Goal: Browse casually

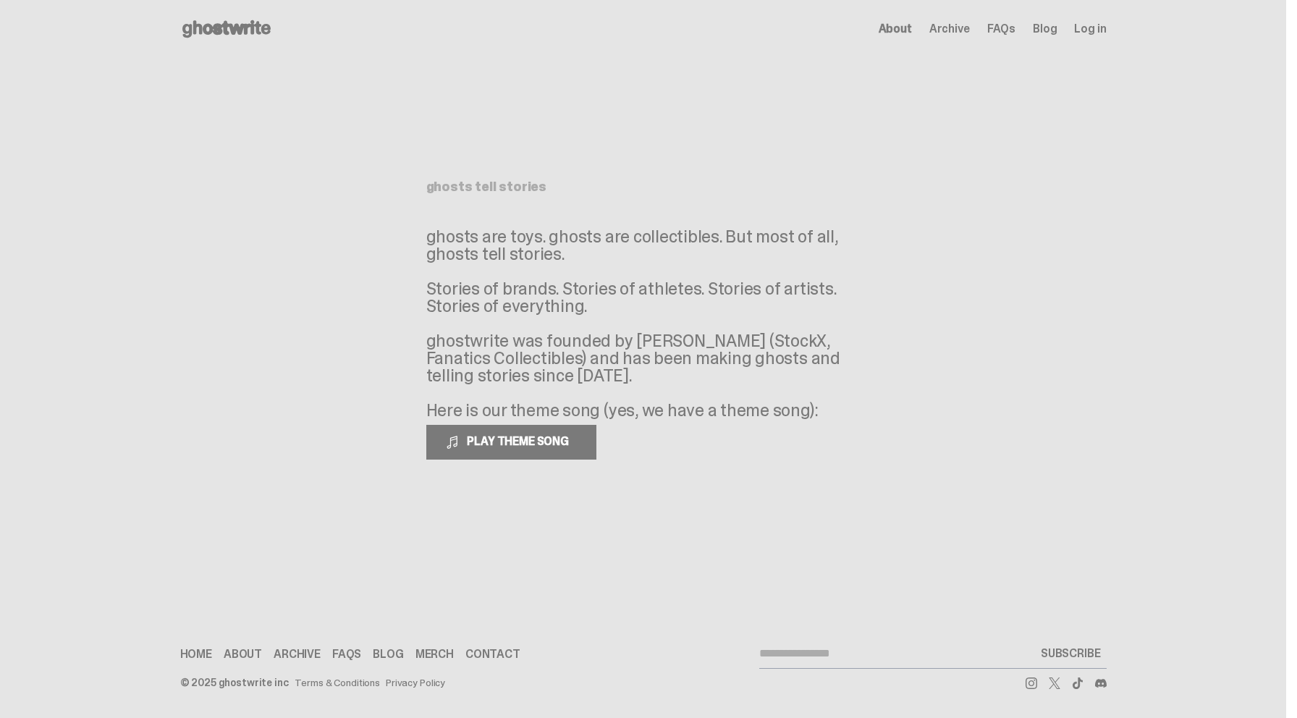
click at [955, 33] on span "Archive" at bounding box center [949, 29] width 41 height 12
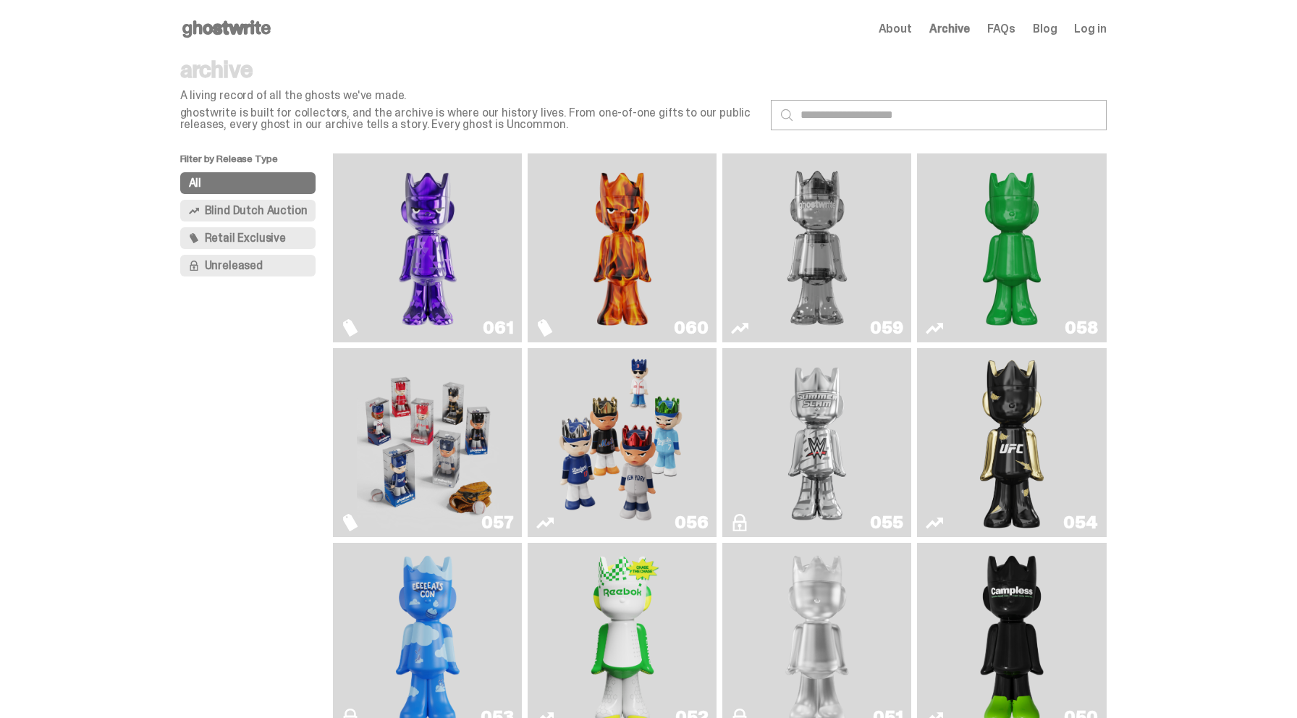
click at [285, 260] on button "Unreleased" at bounding box center [248, 266] width 136 height 22
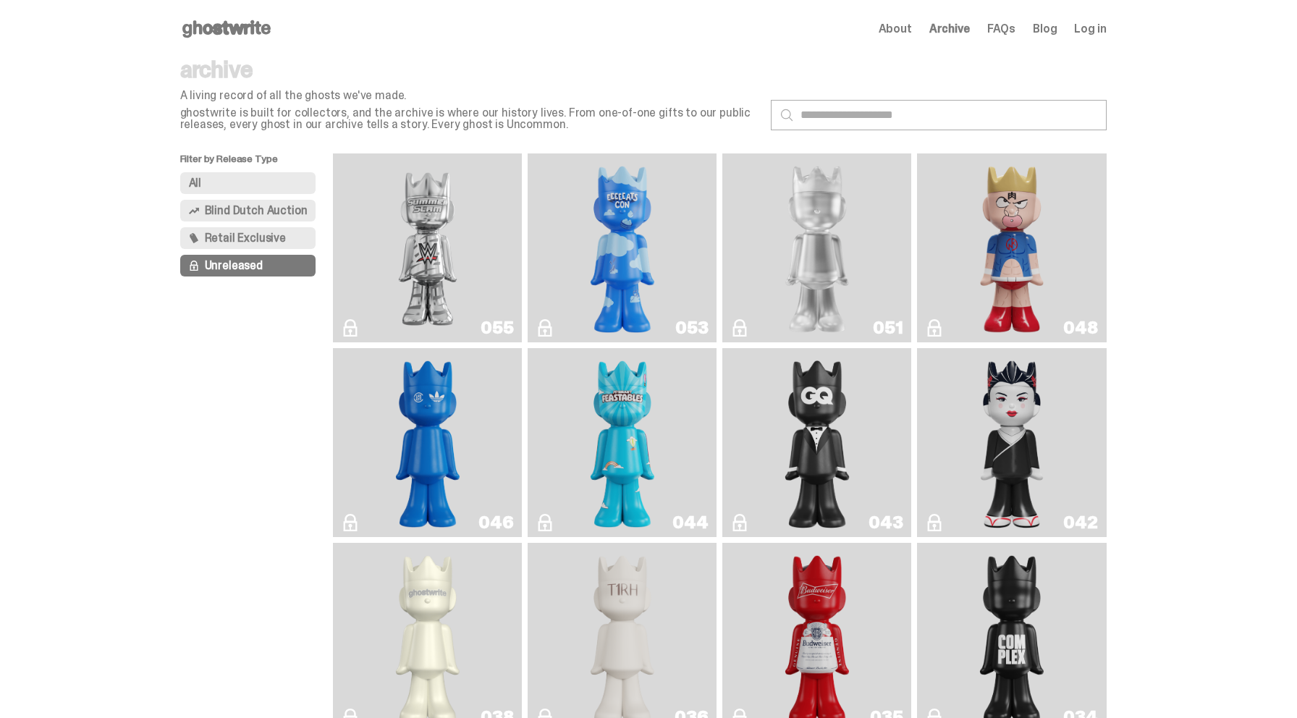
click at [1000, 226] on img "Kinnikuman" at bounding box center [1011, 247] width 77 height 177
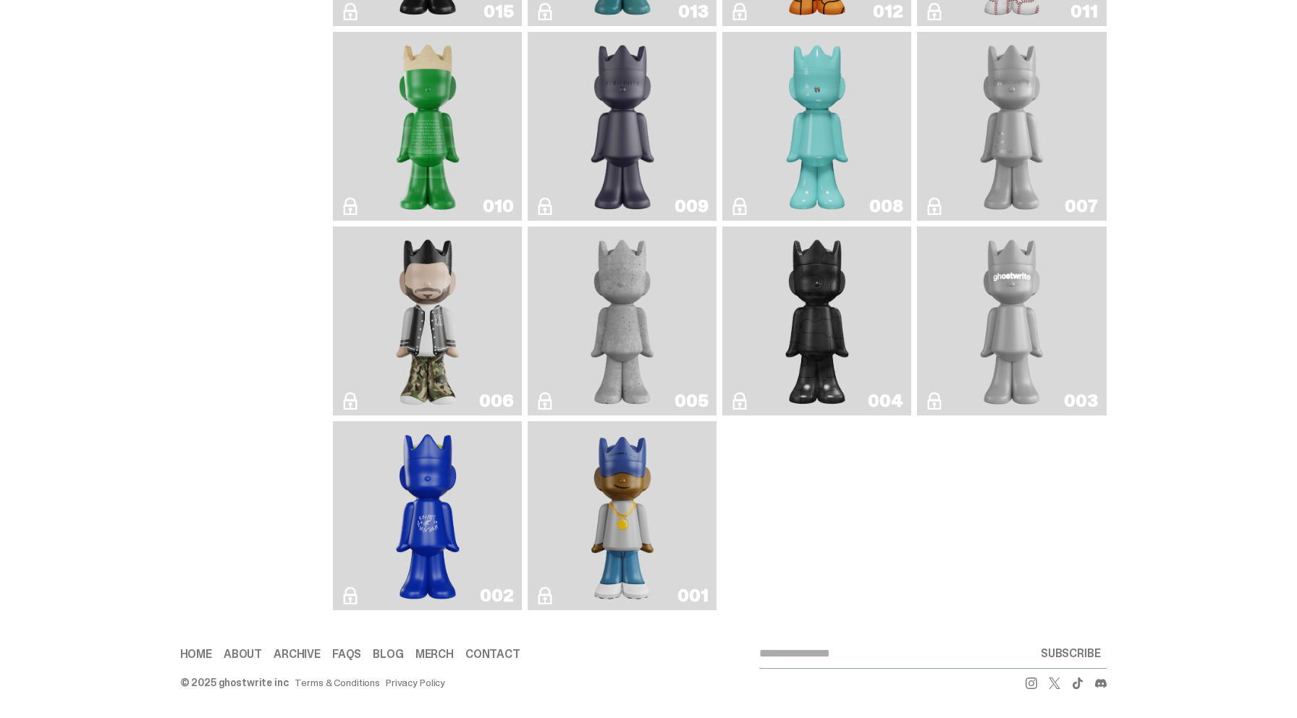
scroll to position [1582, 0]
click at [588, 525] on img "Eastside Golf" at bounding box center [622, 515] width 75 height 177
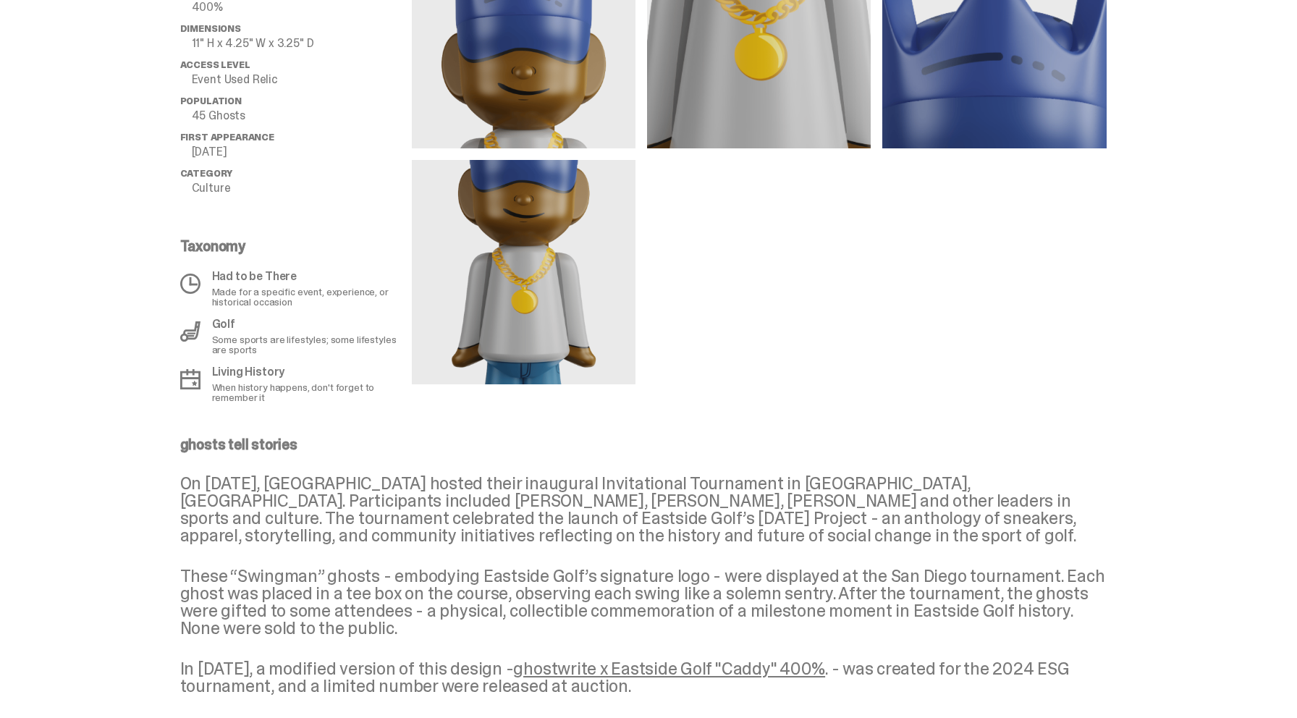
scroll to position [647, 0]
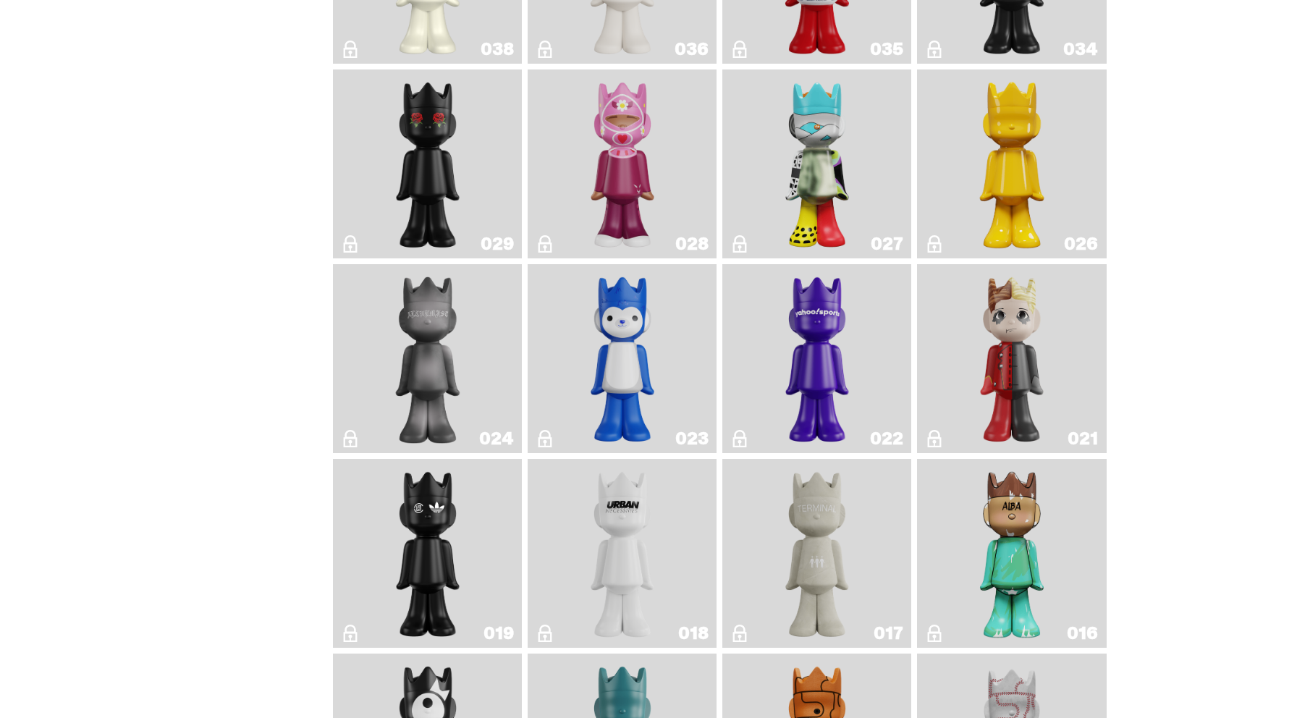
scroll to position [671, 0]
